Goal: Communication & Community: Answer question/provide support

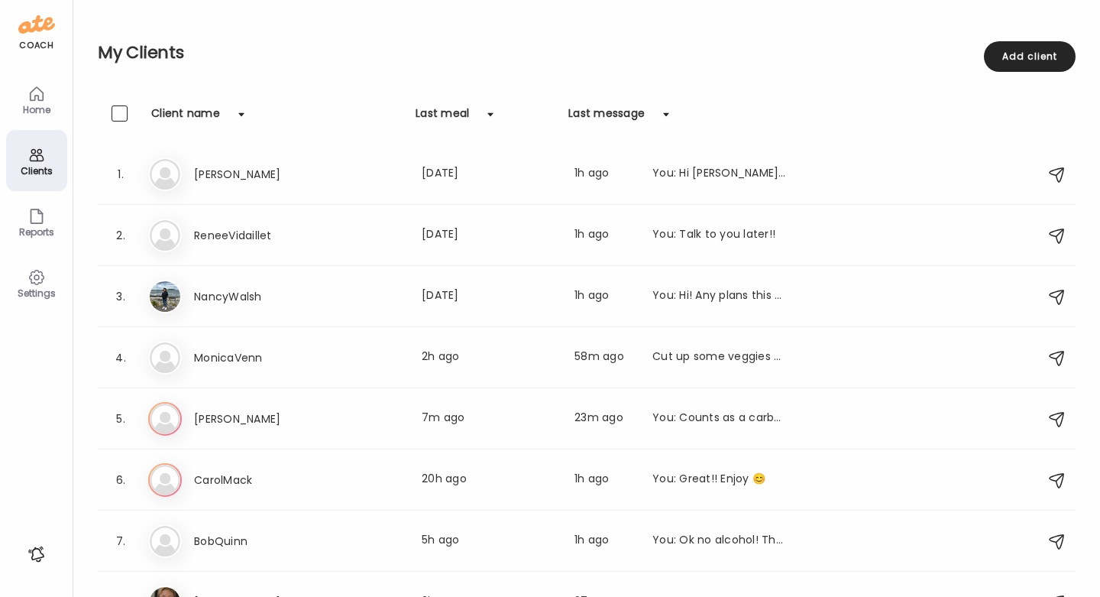
click at [36, 98] on icon at bounding box center [37, 94] width 18 height 18
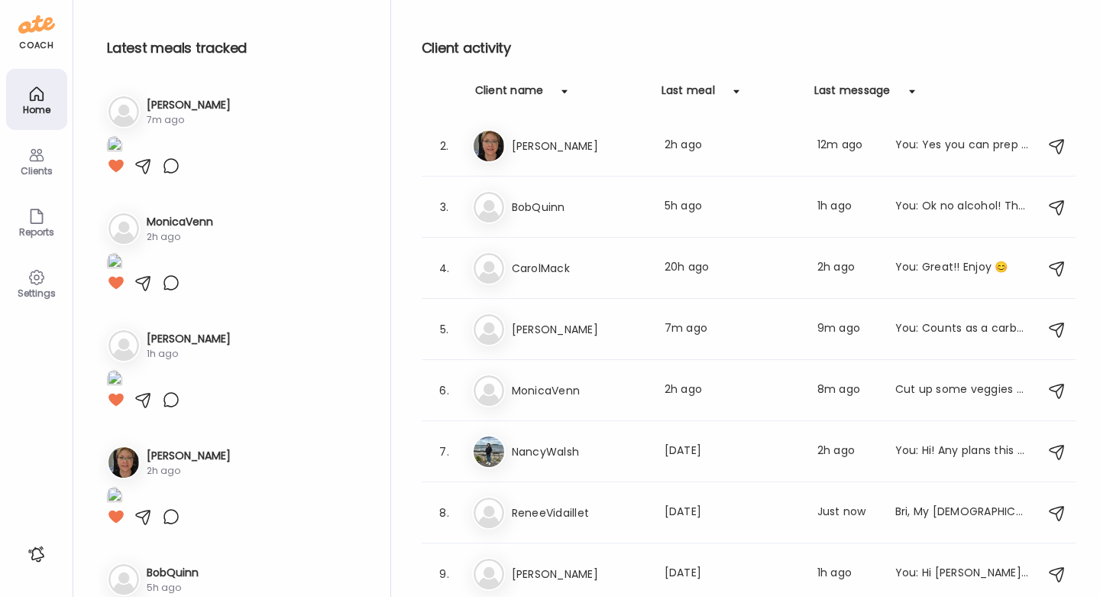
scroll to position [66, 0]
click at [28, 155] on icon at bounding box center [37, 155] width 18 height 18
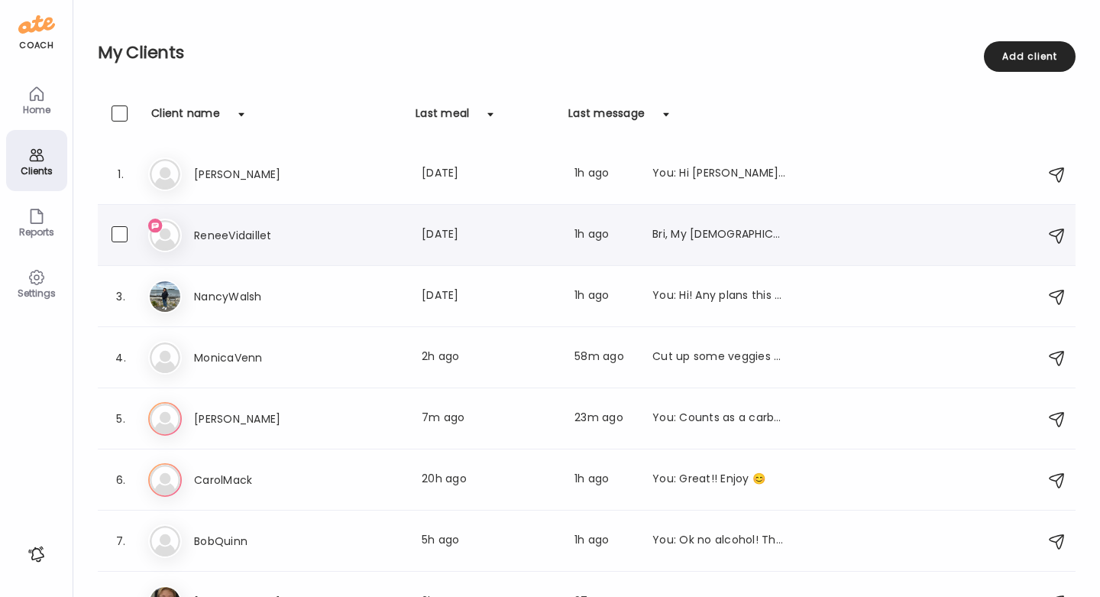
click at [682, 251] on div "Re ReneeVidaillet Last meal: [DATE] Last message: 1h ago Bri, My [DEMOGRAPHIC_D…" at bounding box center [589, 236] width 882 height 34
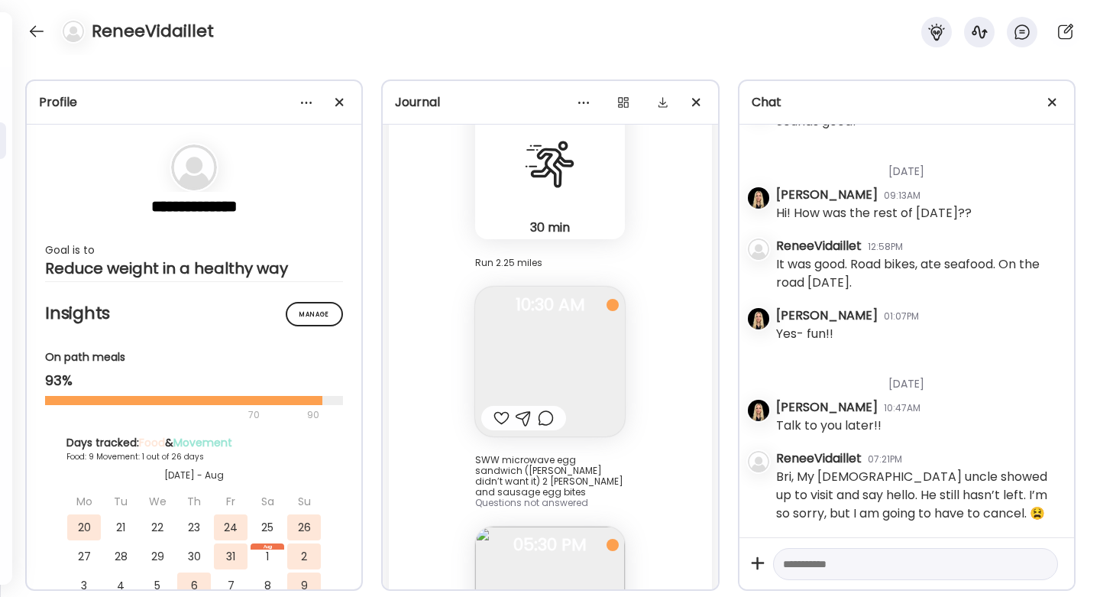
scroll to position [14525, 0]
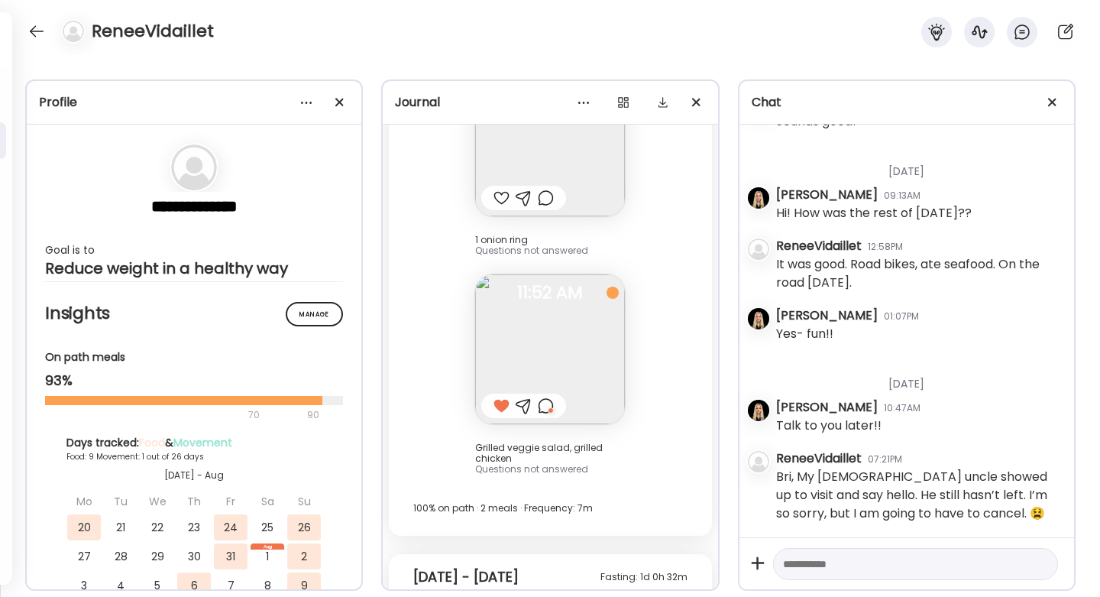
click at [894, 572] on textarea at bounding box center [902, 564] width 238 height 18
type textarea "**********"
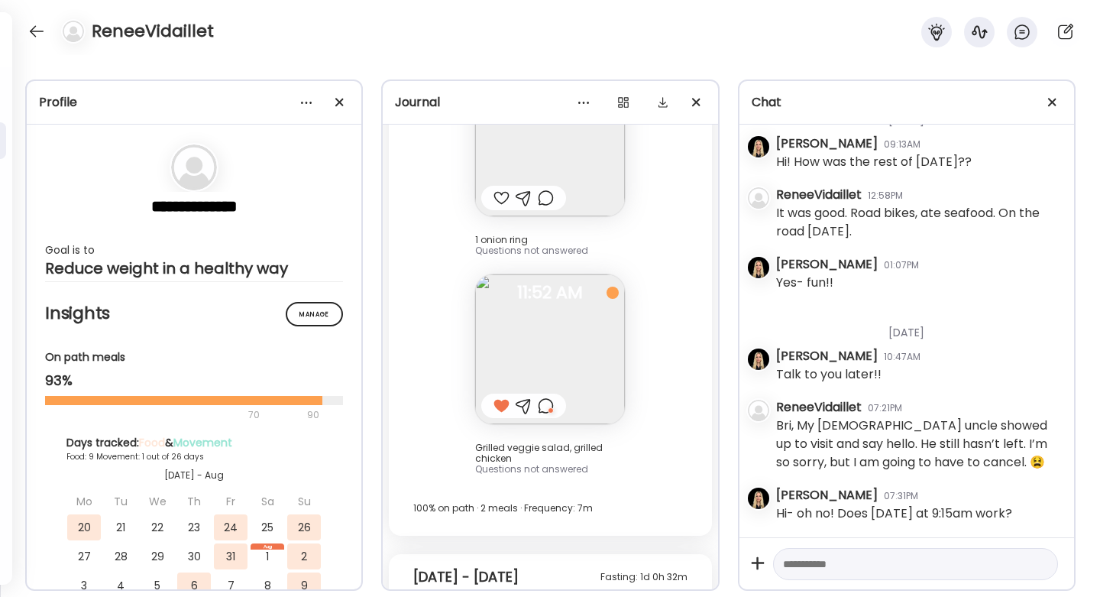
click at [897, 549] on div at bounding box center [915, 564] width 285 height 33
click at [889, 564] on textarea at bounding box center [902, 564] width 238 height 18
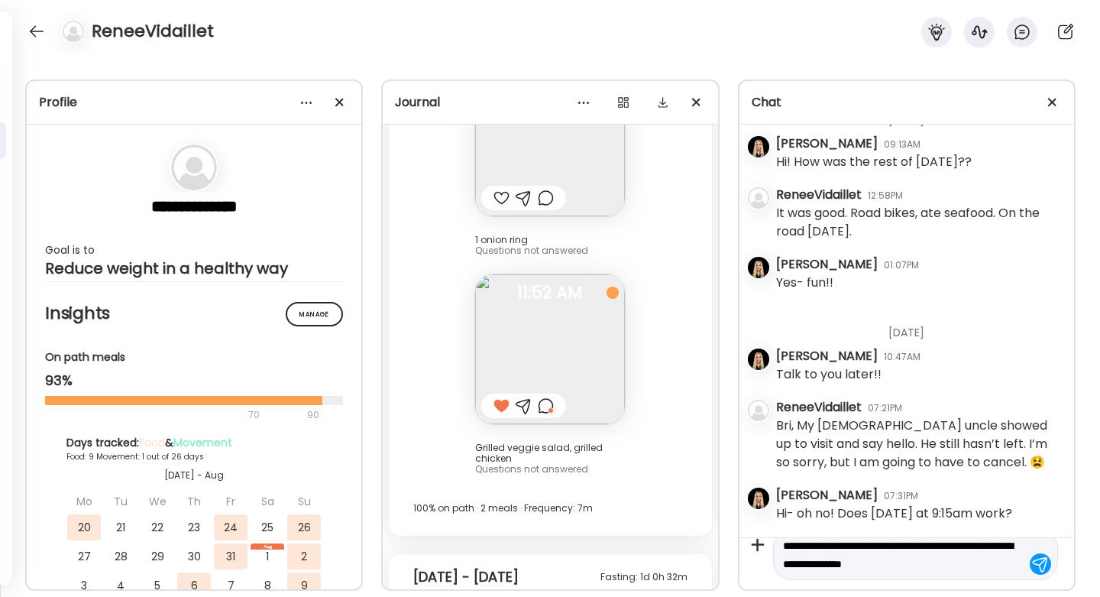
scroll to position [18, 0]
type textarea "**********"
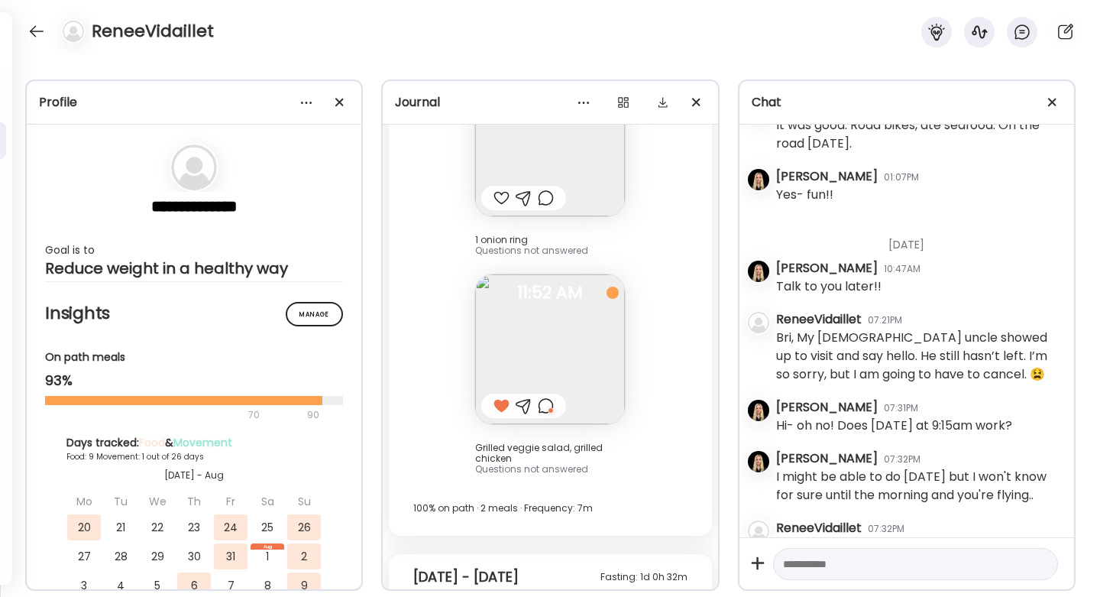
scroll to position [89396, 0]
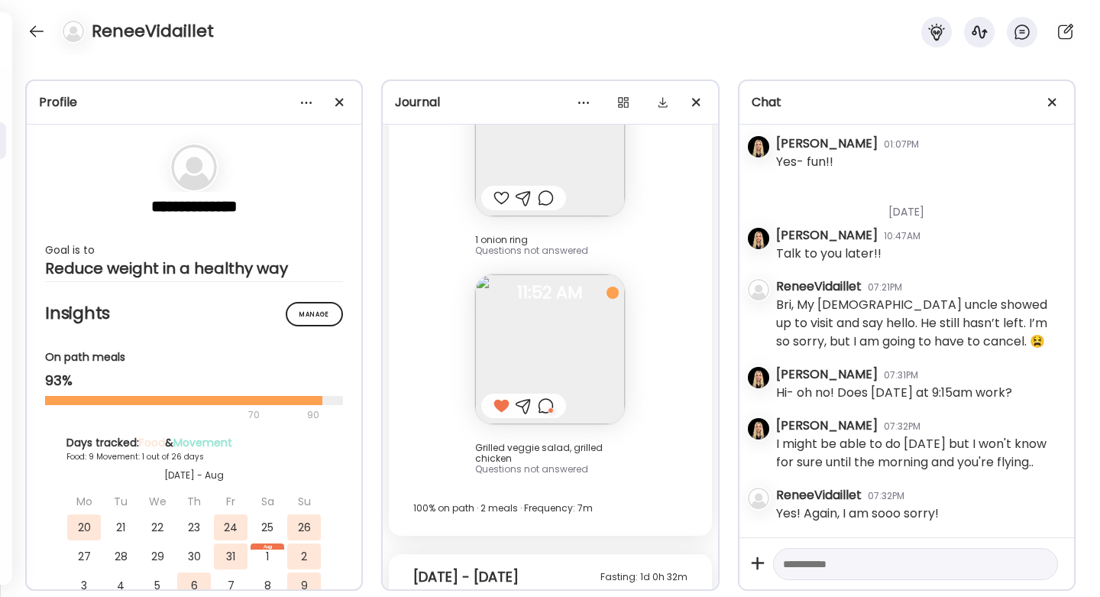
click at [817, 566] on textarea at bounding box center [902, 564] width 238 height 18
type textarea "**********"
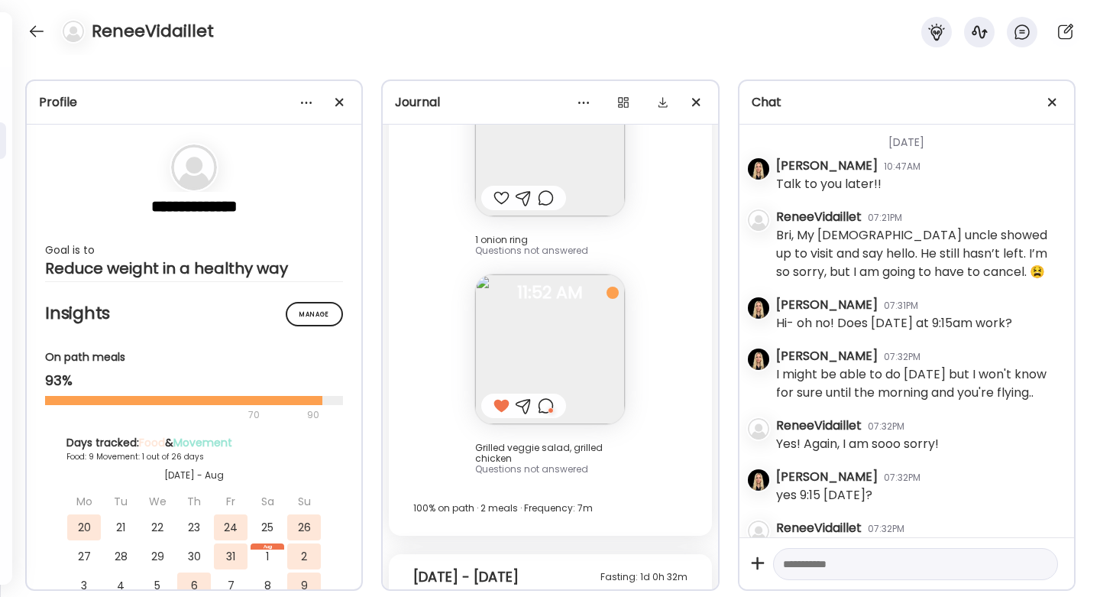
scroll to position [89499, 0]
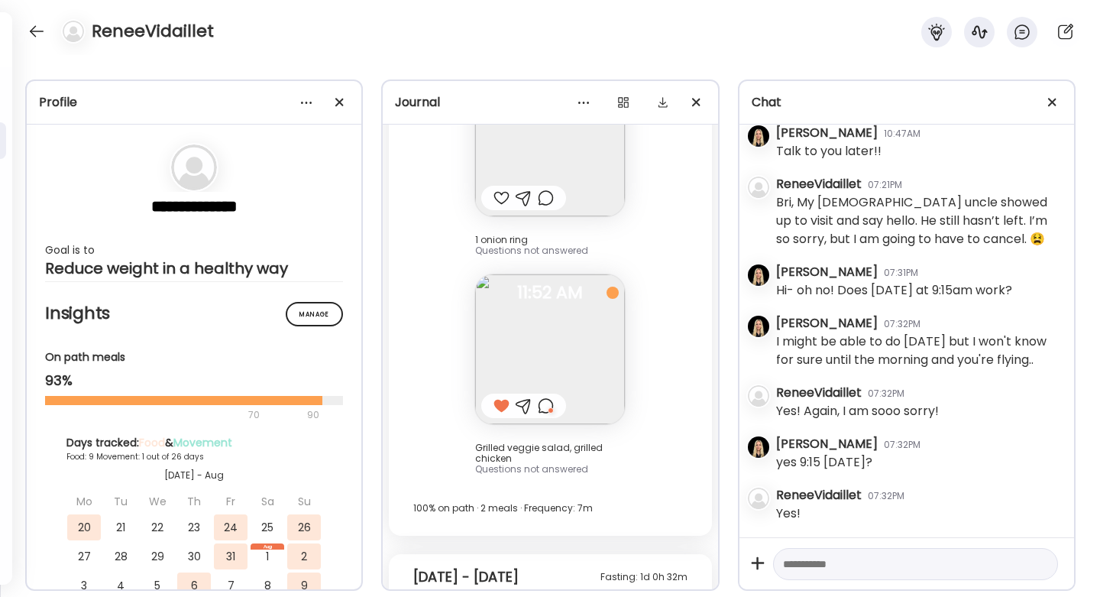
click at [934, 563] on textarea at bounding box center [902, 564] width 238 height 18
type textarea "**********"
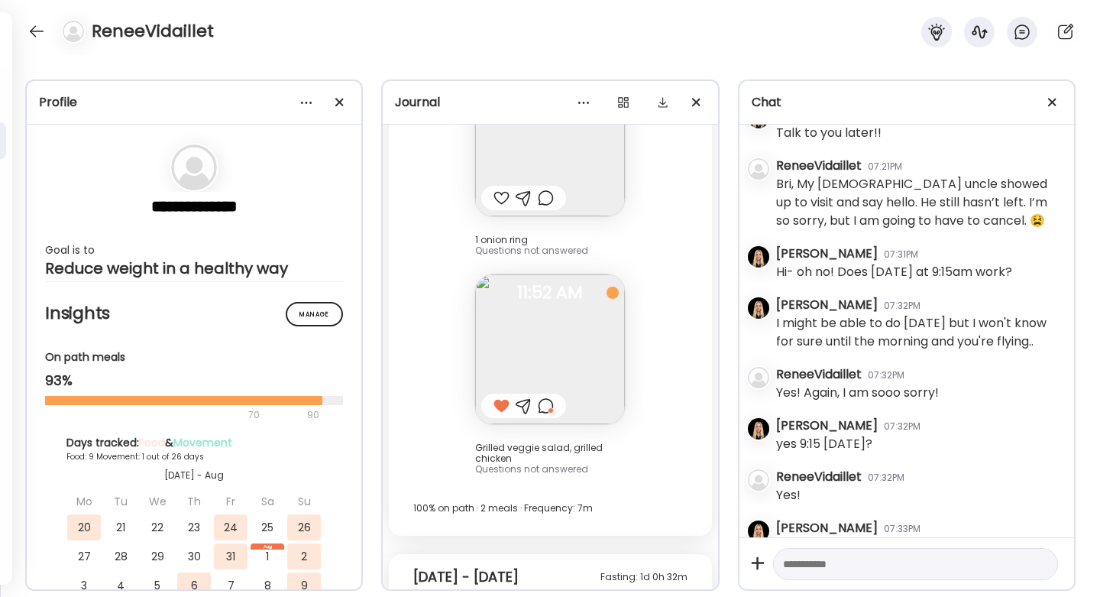
scroll to position [89550, 0]
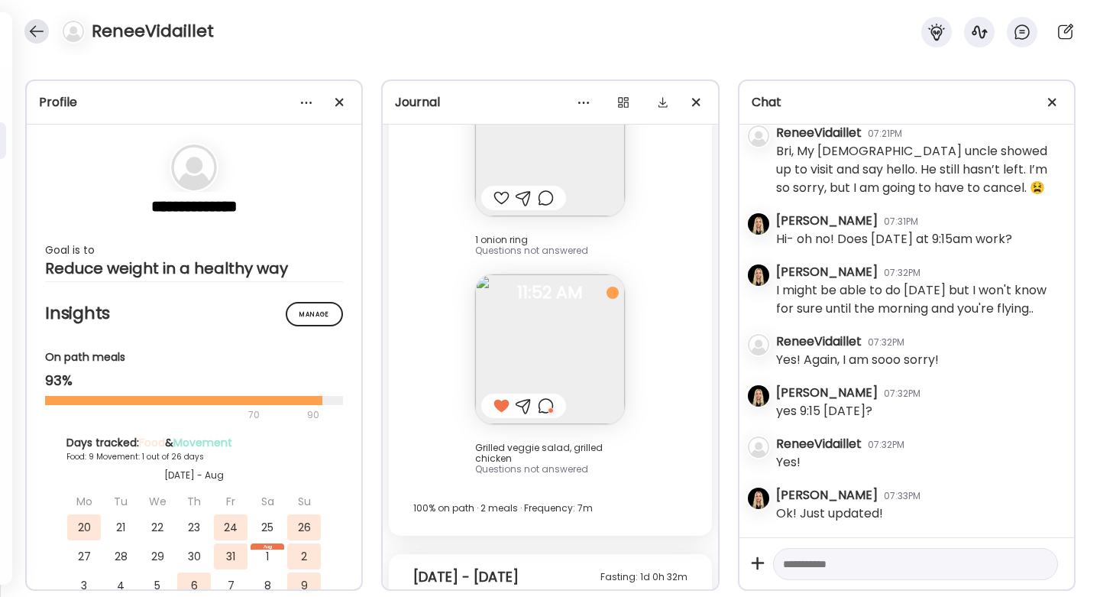
click at [37, 28] on div at bounding box center [36, 31] width 24 height 24
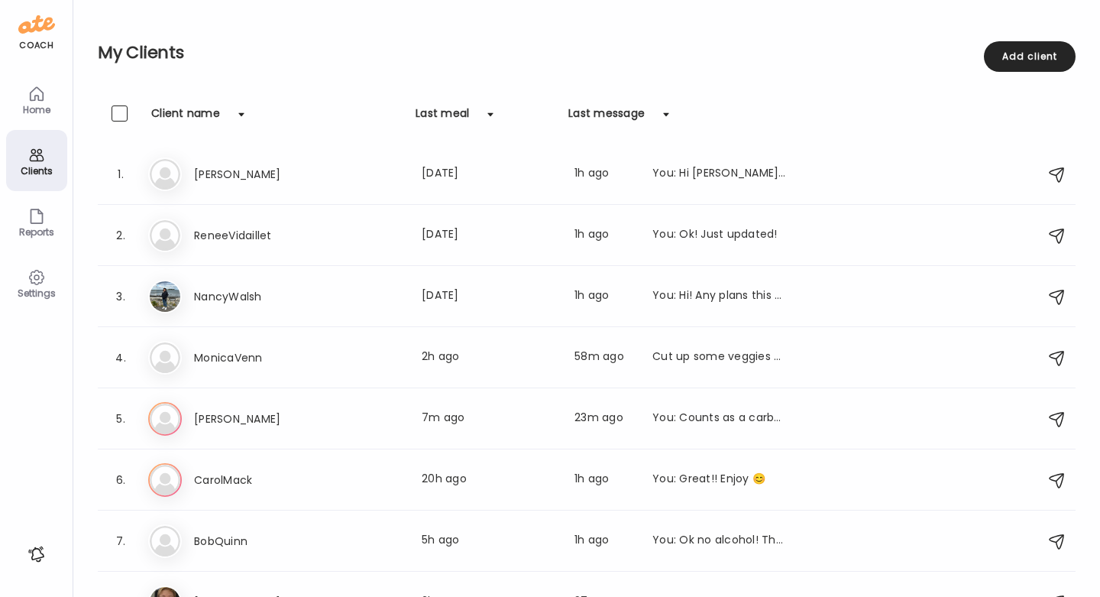
scroll to position [0, 0]
click at [25, 98] on div "Home" at bounding box center [36, 99] width 61 height 61
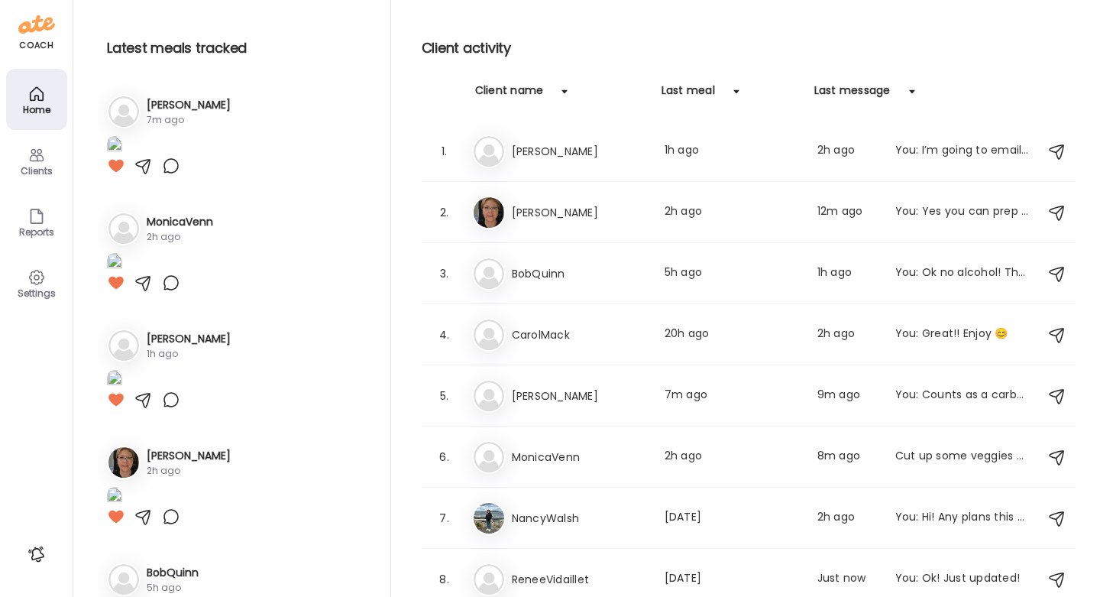
click at [30, 174] on div "Clients" at bounding box center [36, 171] width 55 height 10
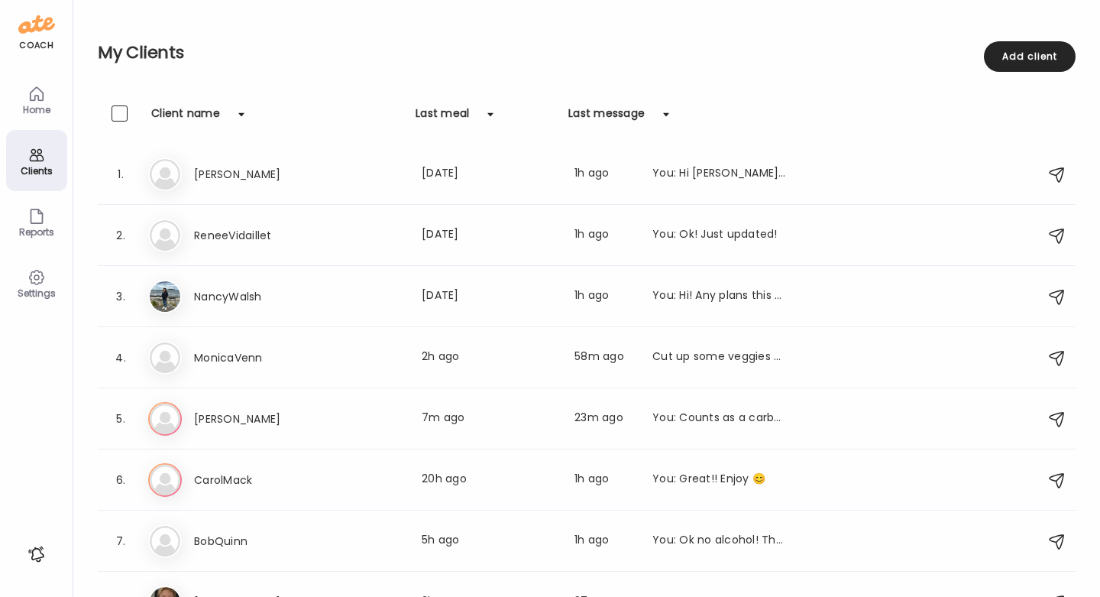
click at [34, 89] on icon at bounding box center [36, 93] width 13 height 13
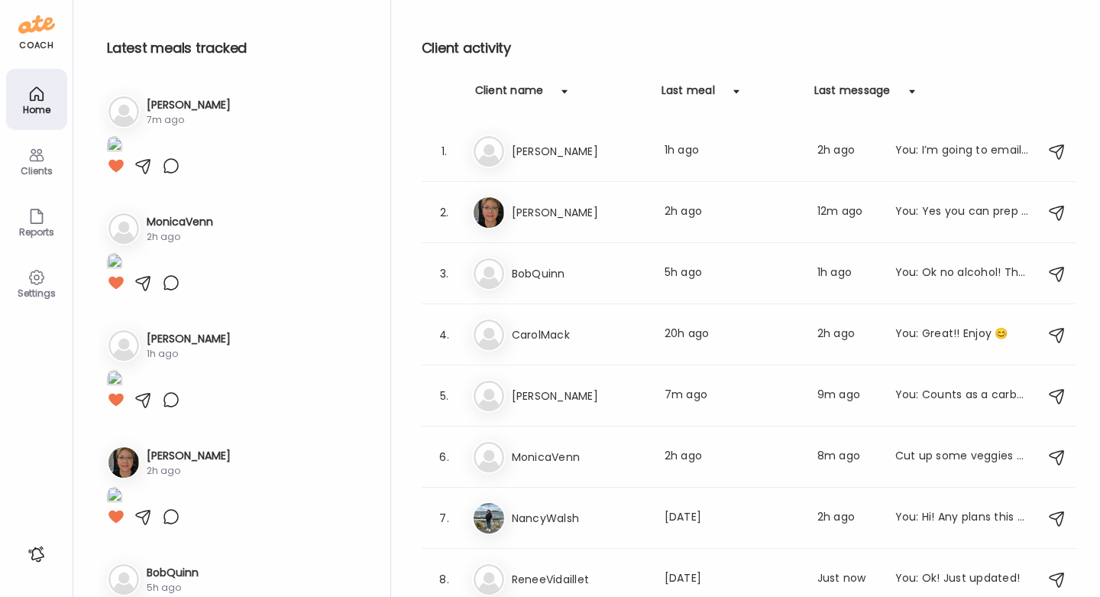
click at [18, 163] on div "Clients" at bounding box center [36, 160] width 61 height 61
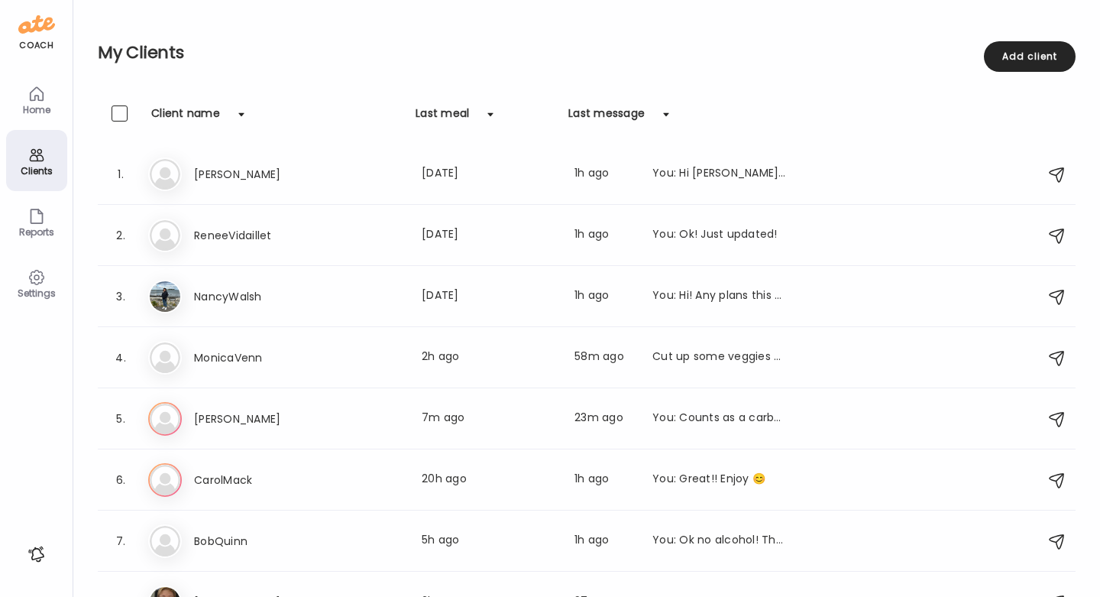
scroll to position [-1, 0]
click at [49, 115] on div "Home" at bounding box center [36, 110] width 55 height 10
